Goal: Transaction & Acquisition: Purchase product/service

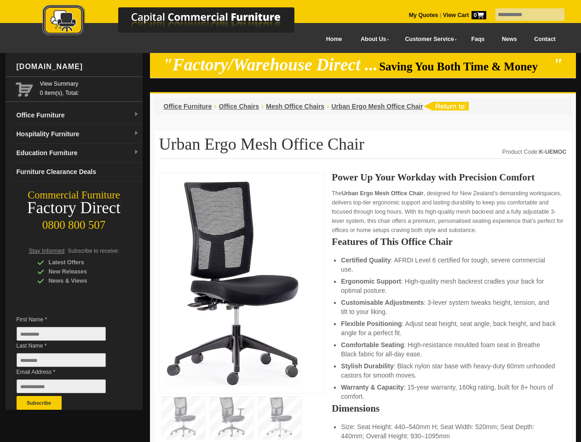
click at [524, 15] on input "text" at bounding box center [530, 14] width 69 height 12
click at [68, 362] on input "Last Name *" at bounding box center [61, 360] width 89 height 14
click at [39, 403] on button "Subscribe" at bounding box center [39, 403] width 45 height 14
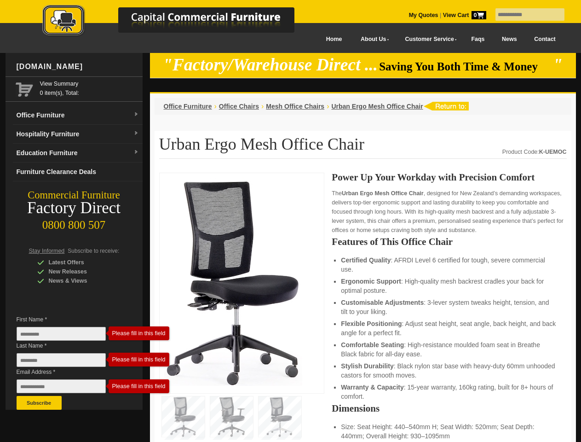
click at [363, 307] on li "Customisable Adjustments : 3-lever system tweaks height, tension, and tilt to y…" at bounding box center [449, 307] width 216 height 18
